Goal: Check status: Check status

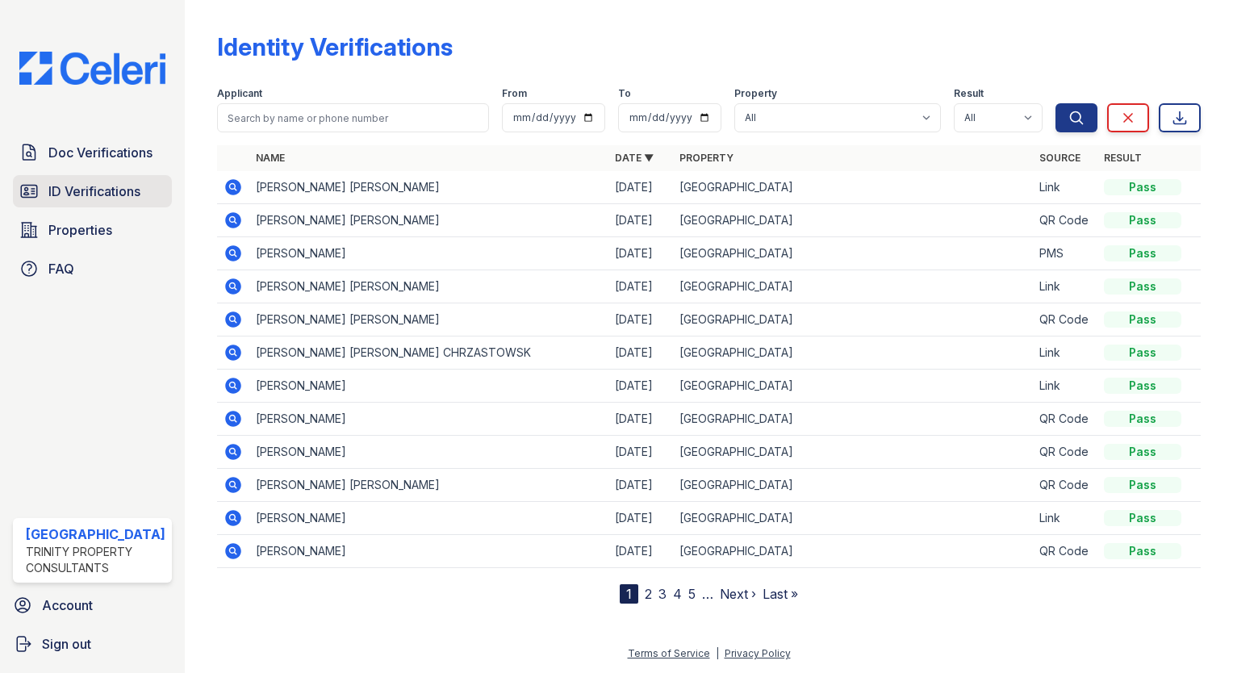
click at [120, 195] on span "ID Verifications" at bounding box center [94, 191] width 92 height 19
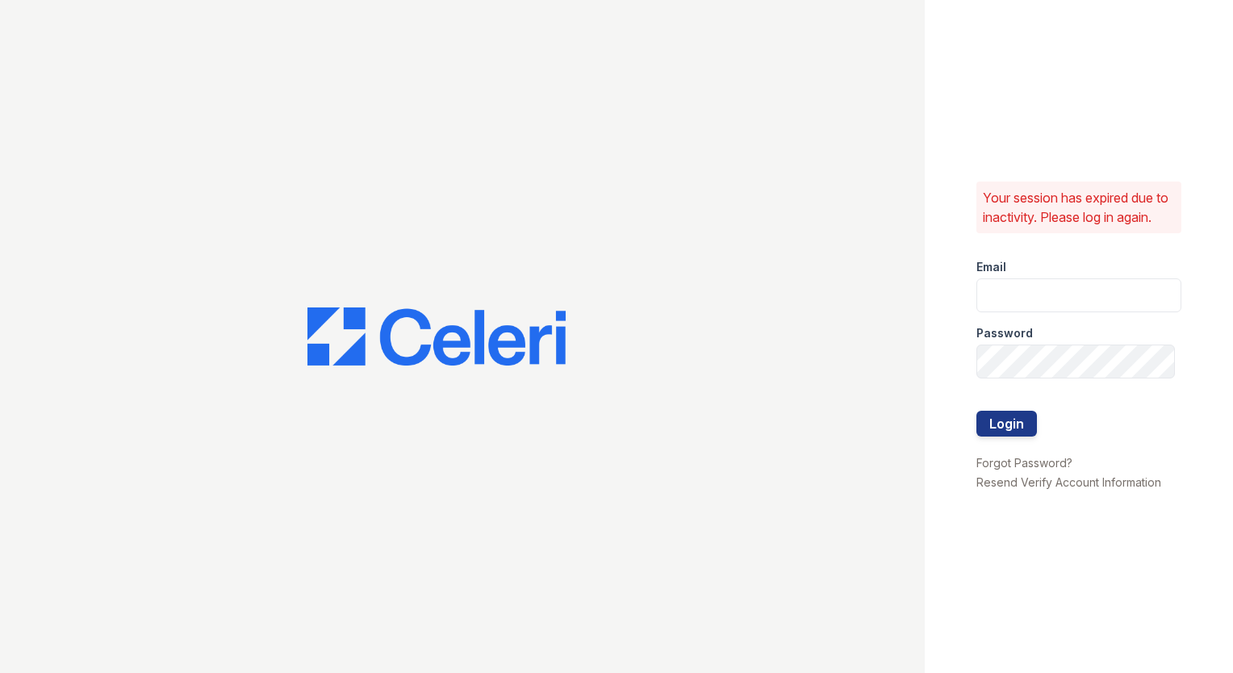
type input "[EMAIL_ADDRESS][DOMAIN_NAME]"
click at [1005, 424] on button "Login" at bounding box center [1006, 424] width 61 height 26
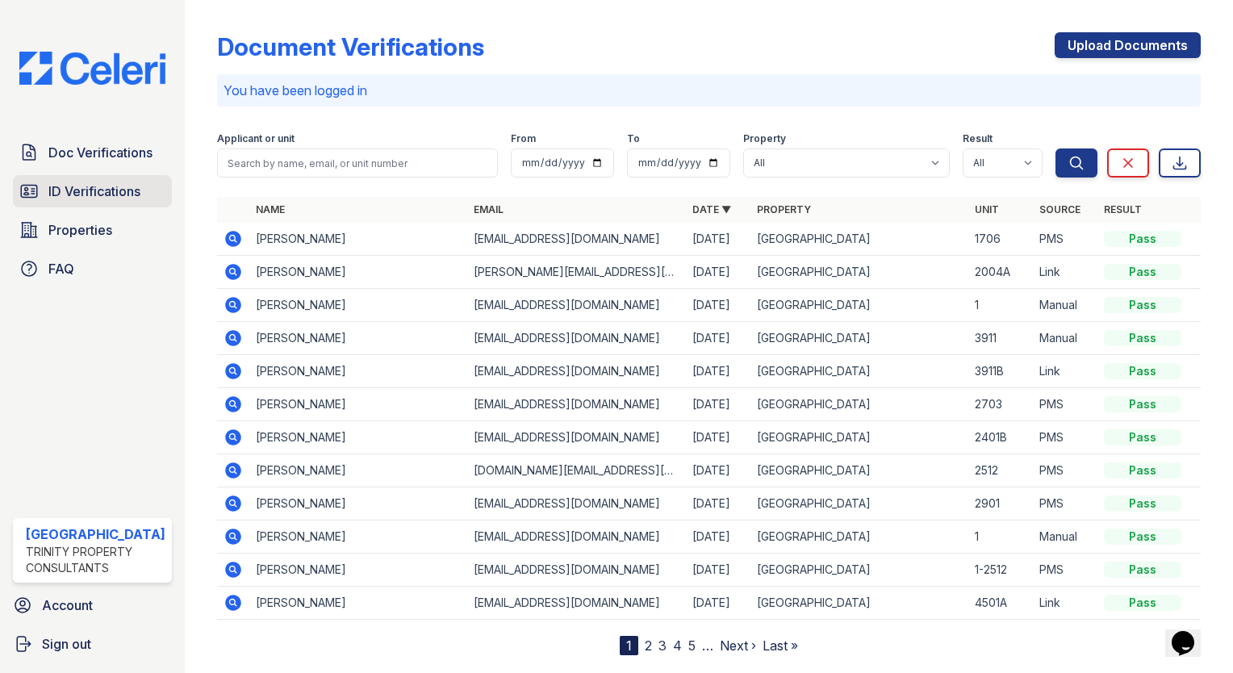
click at [55, 191] on span "ID Verifications" at bounding box center [94, 191] width 92 height 19
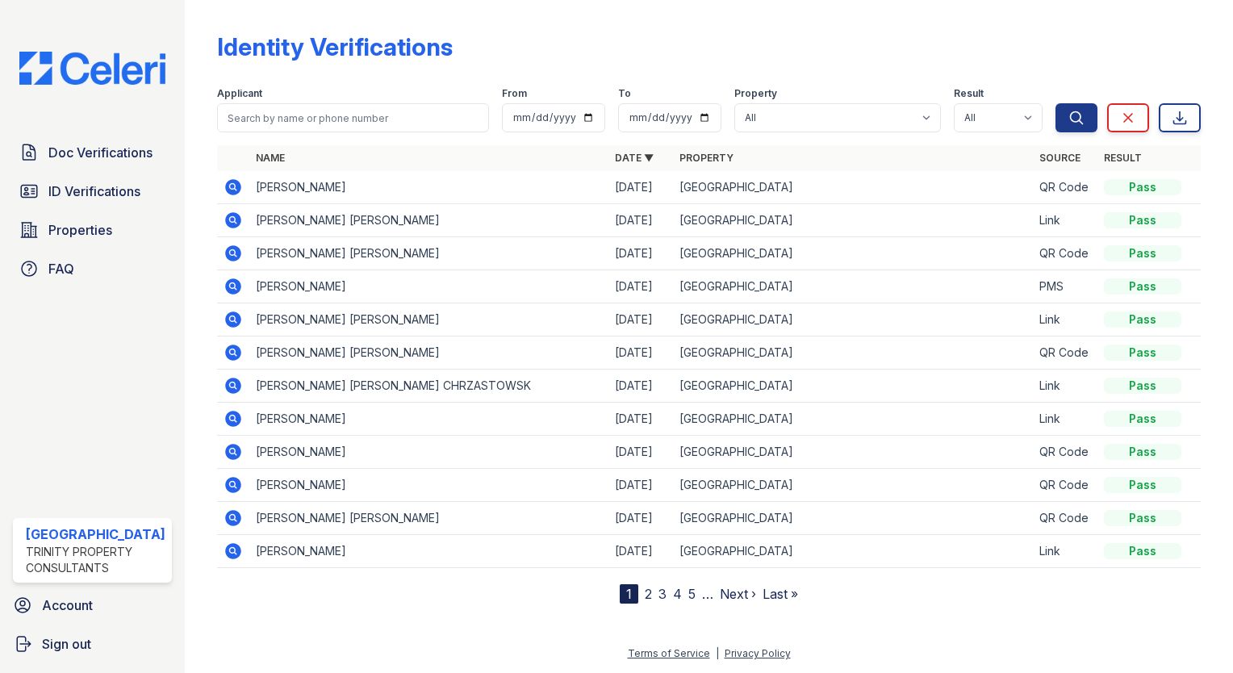
click at [226, 190] on icon at bounding box center [233, 187] width 16 height 16
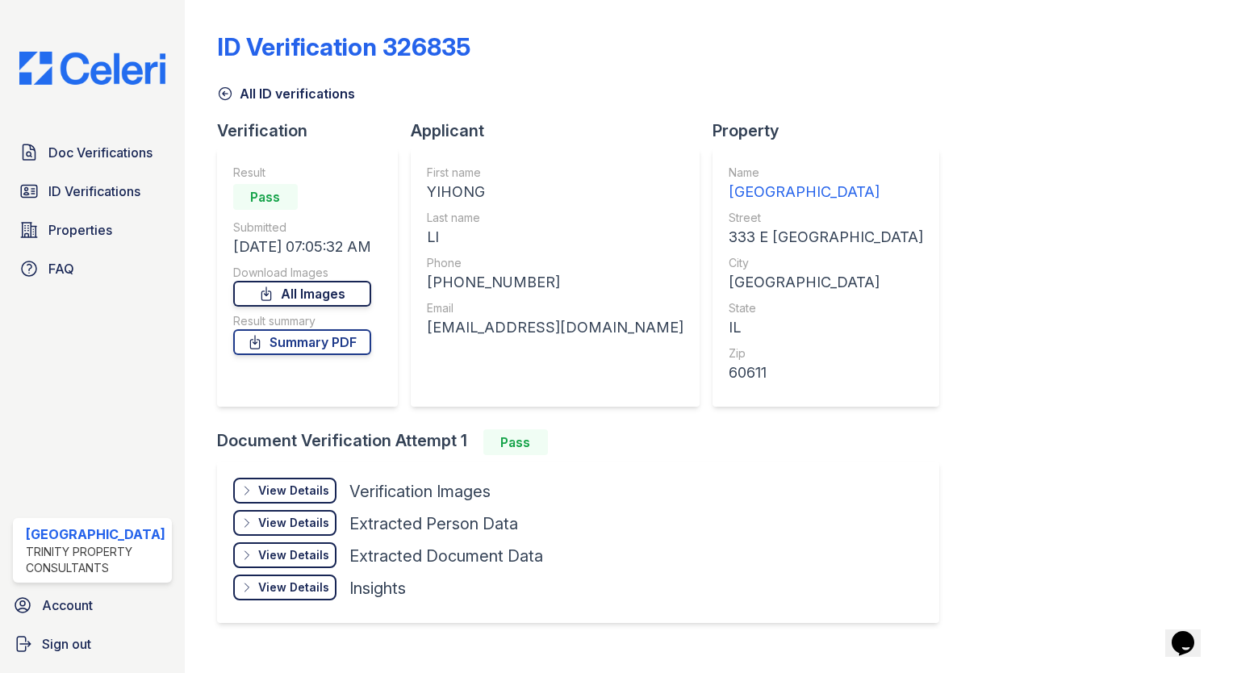
click at [329, 289] on link "All Images" at bounding box center [302, 294] width 138 height 26
click at [325, 284] on link "All Images" at bounding box center [302, 294] width 138 height 26
click at [1116, 103] on div "ID Verification 326835 All ID verifications Verification Result Pass Submitted …" at bounding box center [709, 325] width 984 height 639
click at [88, 208] on div "Doc Verifications ID Verifications Properties FAQ" at bounding box center [92, 210] width 172 height 148
click at [86, 199] on link "ID Verifications" at bounding box center [92, 191] width 159 height 32
